Goal: Task Accomplishment & Management: Complete application form

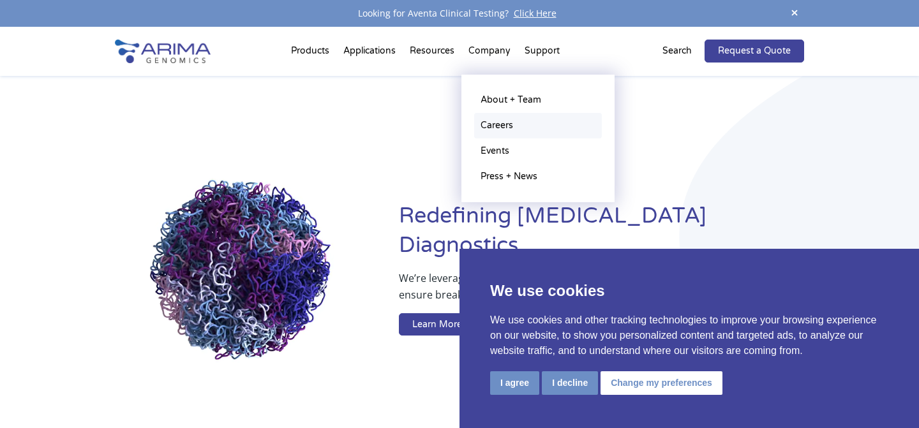
click at [504, 135] on link "Careers" at bounding box center [538, 126] width 128 height 26
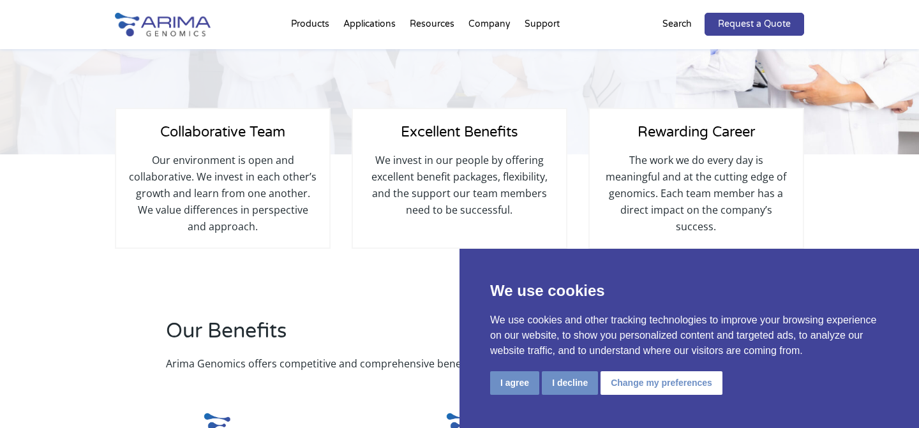
scroll to position [203, 0]
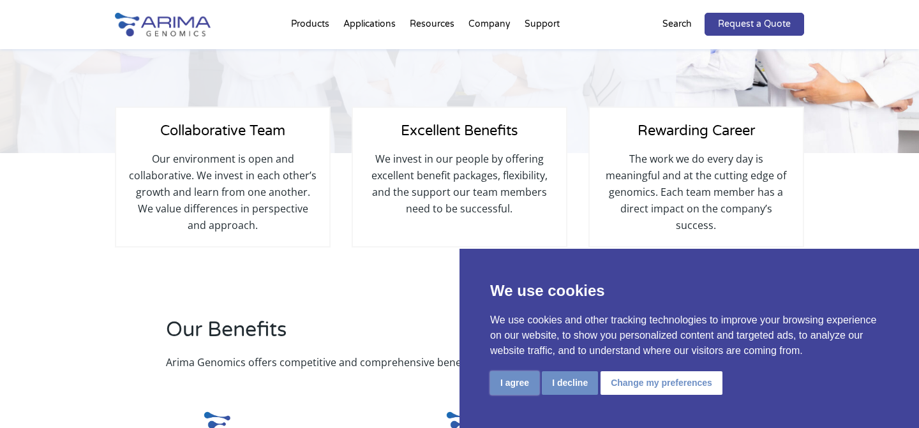
click at [522, 383] on button "I agree" at bounding box center [514, 383] width 49 height 24
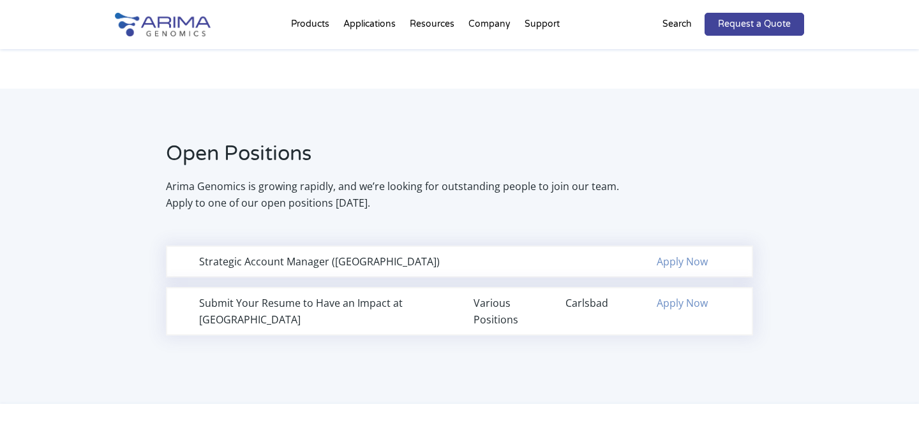
scroll to position [776, 0]
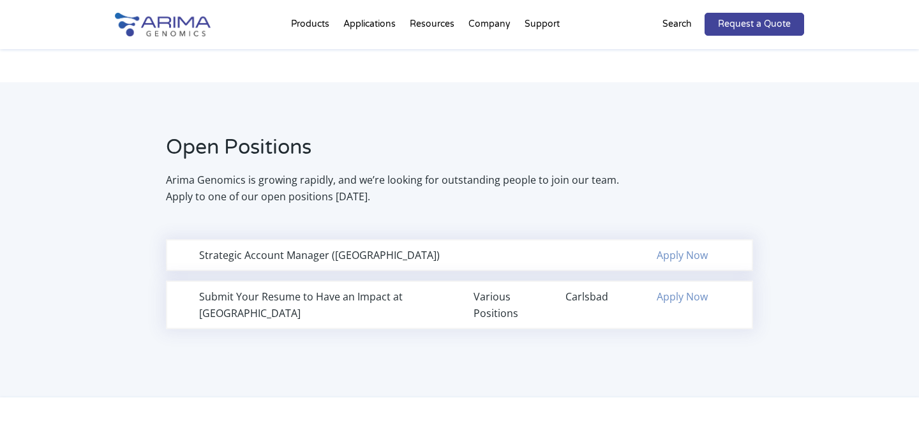
click at [290, 255] on div "Strategic Account Manager (Northeast Region)" at bounding box center [322, 255] width 246 height 17
click at [664, 297] on link "Apply Now" at bounding box center [681, 297] width 51 height 14
